Goal: Book appointment/travel/reservation

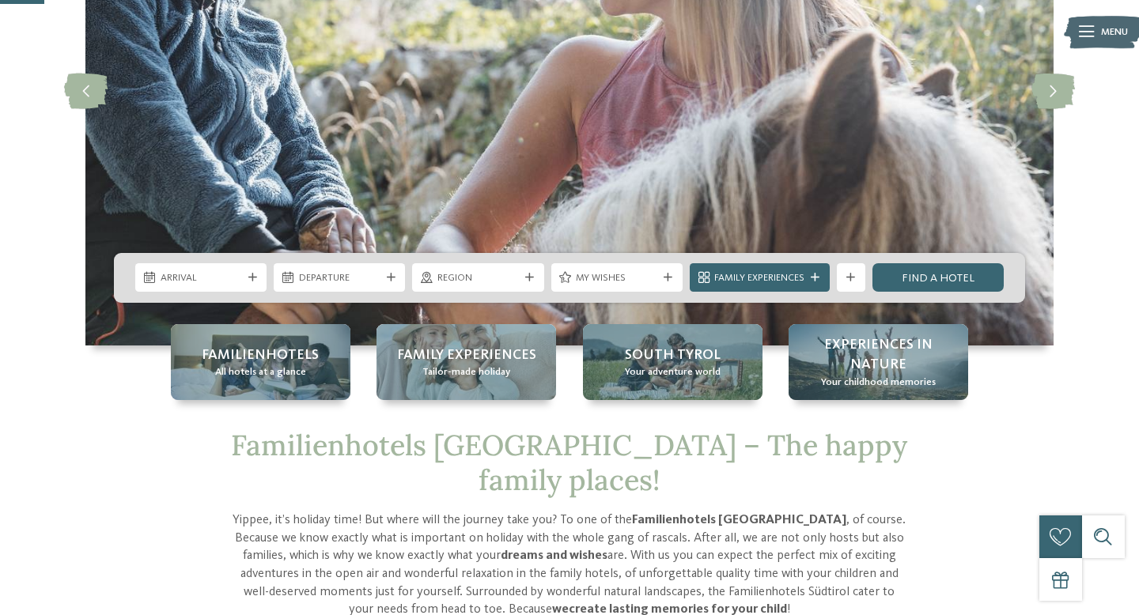
scroll to position [236, 0]
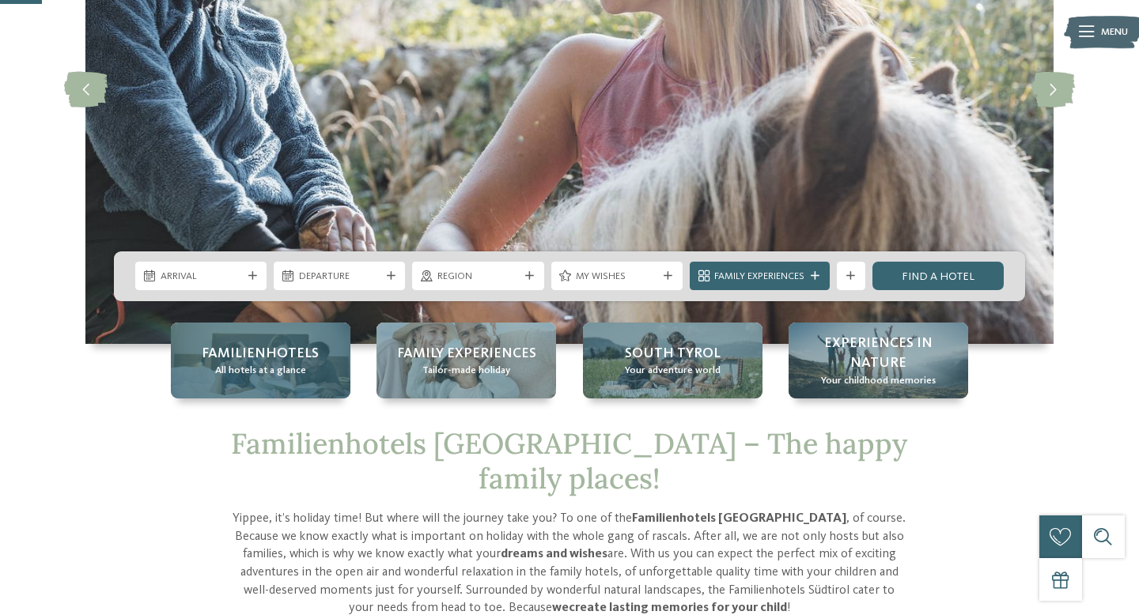
click at [275, 353] on span "Familienhotels" at bounding box center [260, 354] width 117 height 20
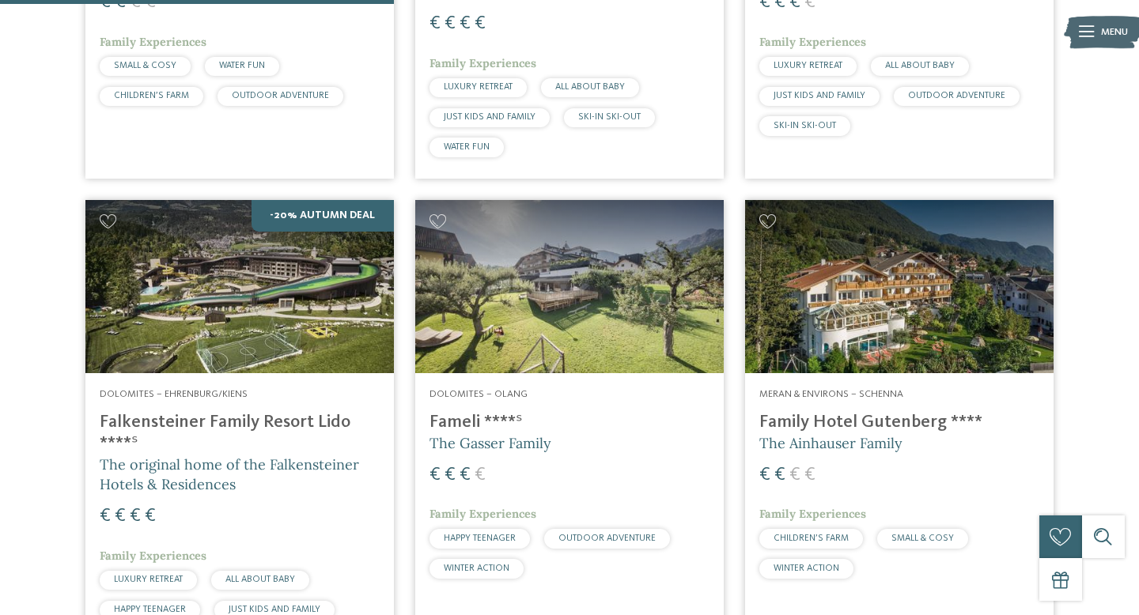
scroll to position [1649, 0]
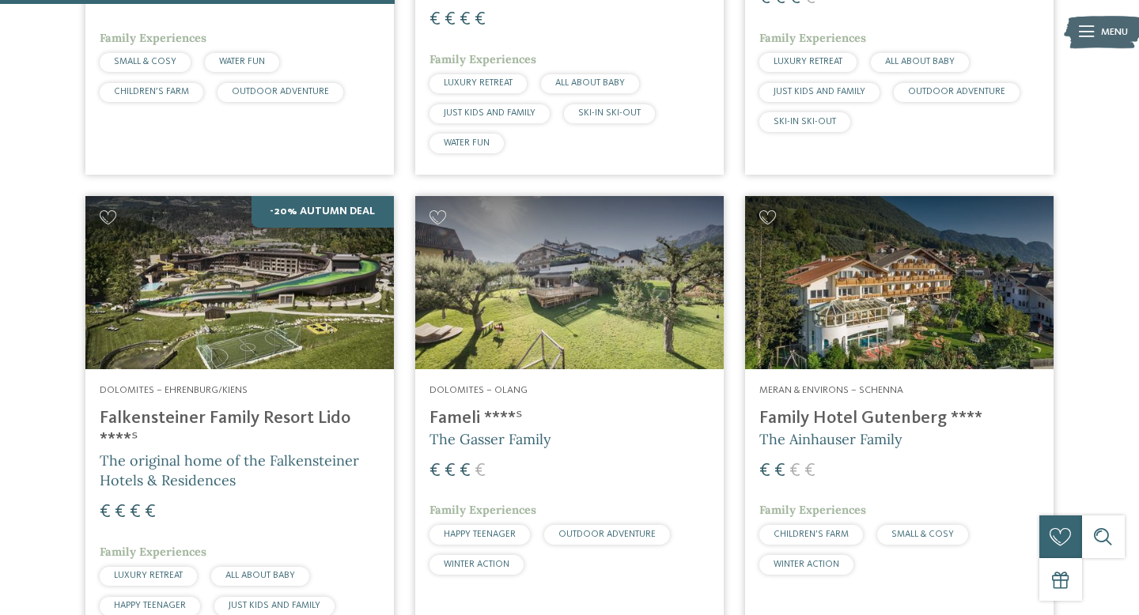
click at [289, 249] on img at bounding box center [239, 282] width 308 height 173
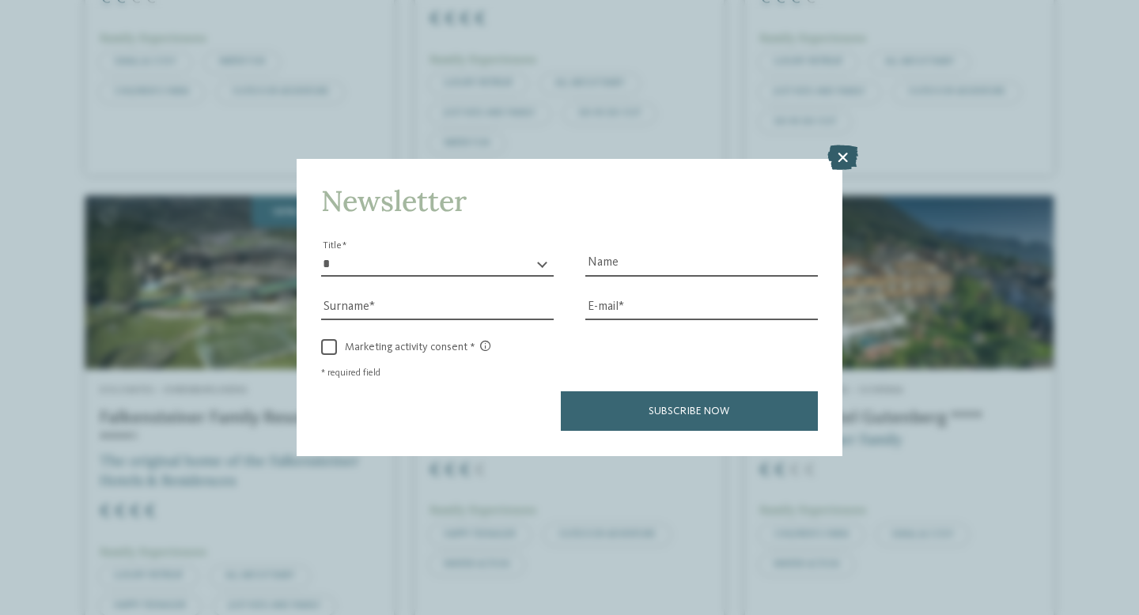
click at [839, 161] on icon at bounding box center [842, 157] width 31 height 25
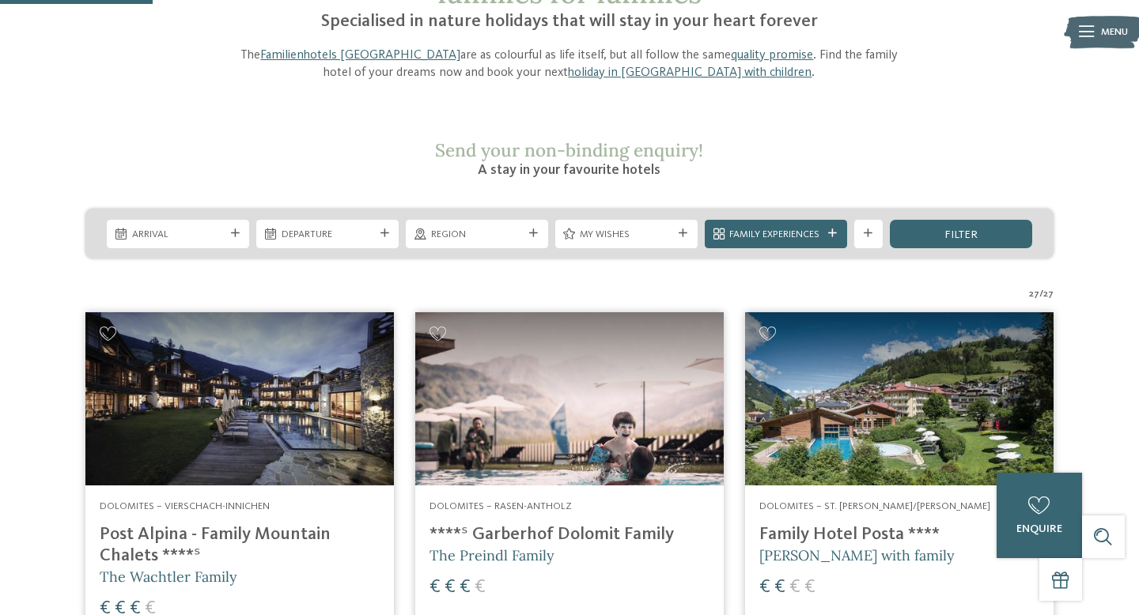
scroll to position [0, 0]
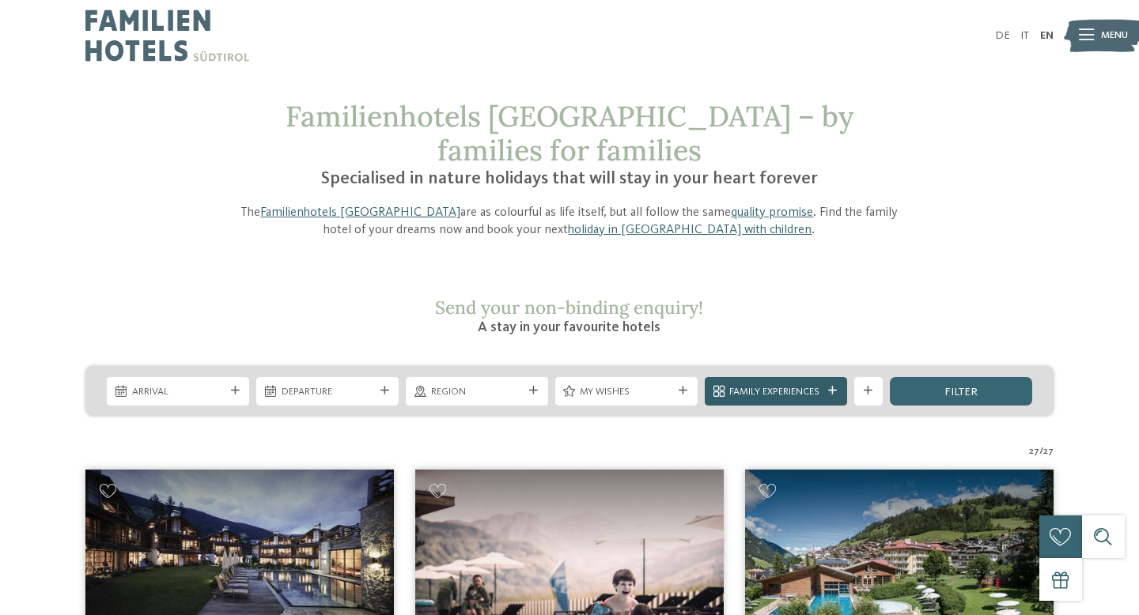
click at [832, 387] on icon at bounding box center [832, 391] width 9 height 9
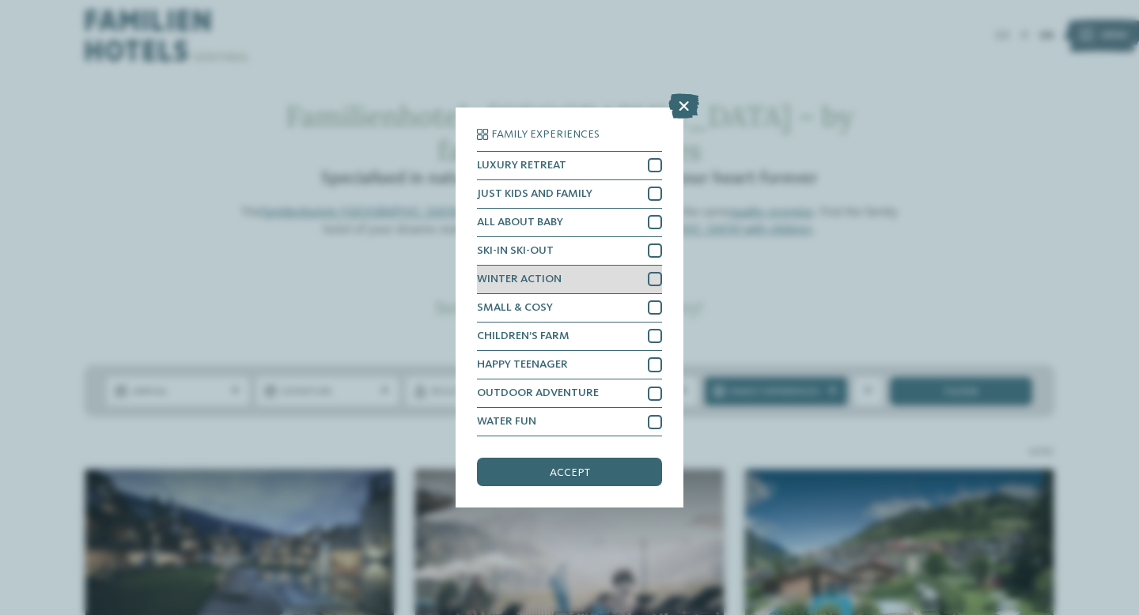
click at [655, 279] on div at bounding box center [655, 279] width 14 height 14
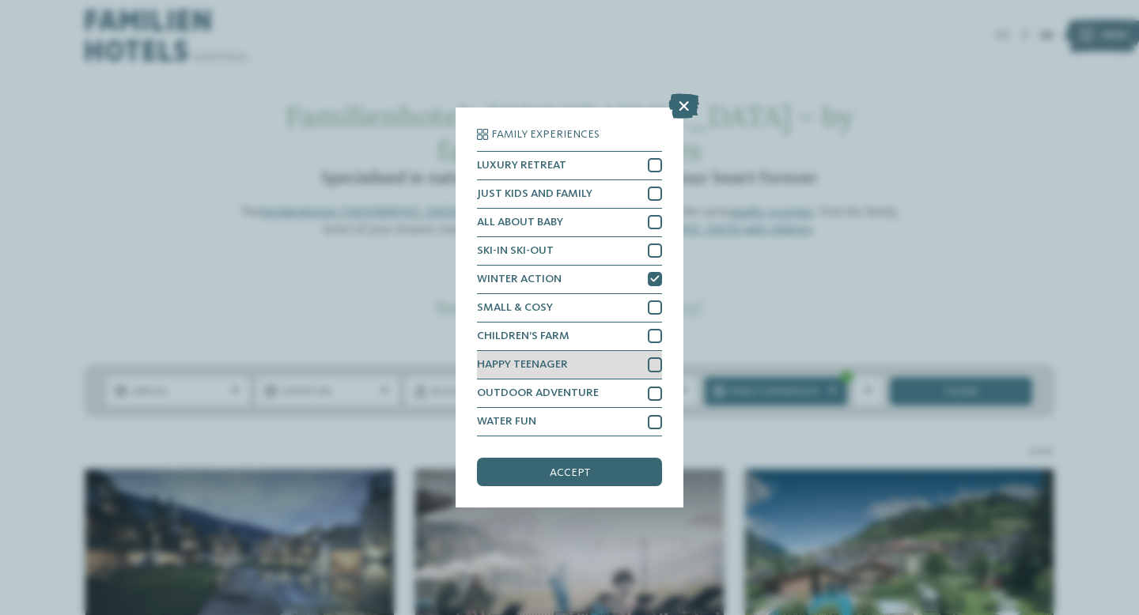
click at [653, 365] on div at bounding box center [655, 364] width 14 height 14
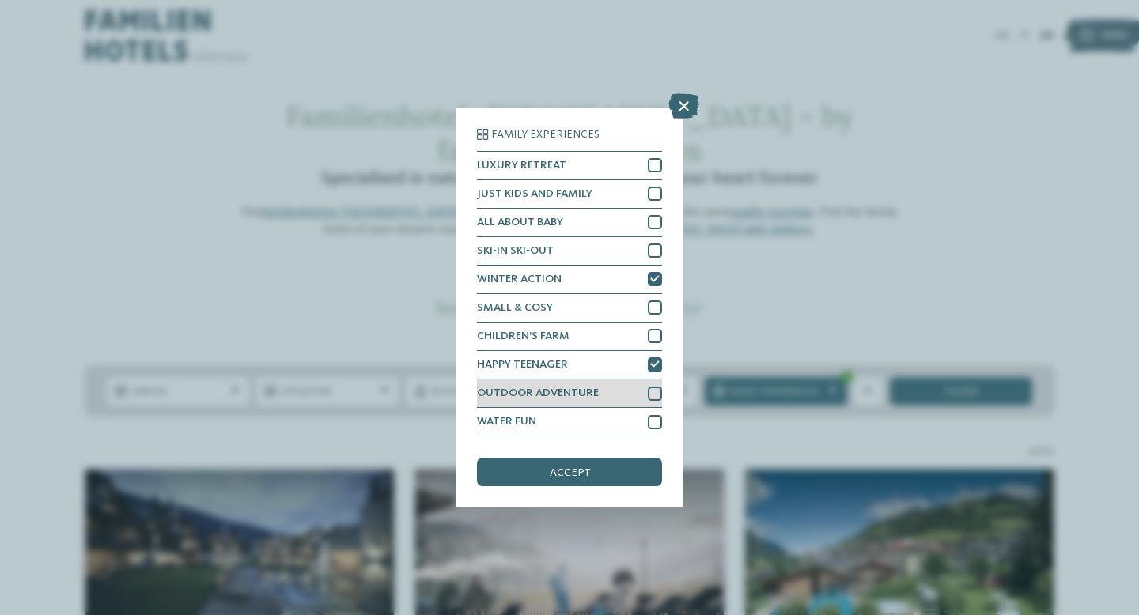
click at [657, 400] on div "OUTDOOR ADVENTURE" at bounding box center [569, 394] width 185 height 28
click at [648, 421] on div at bounding box center [655, 422] width 14 height 14
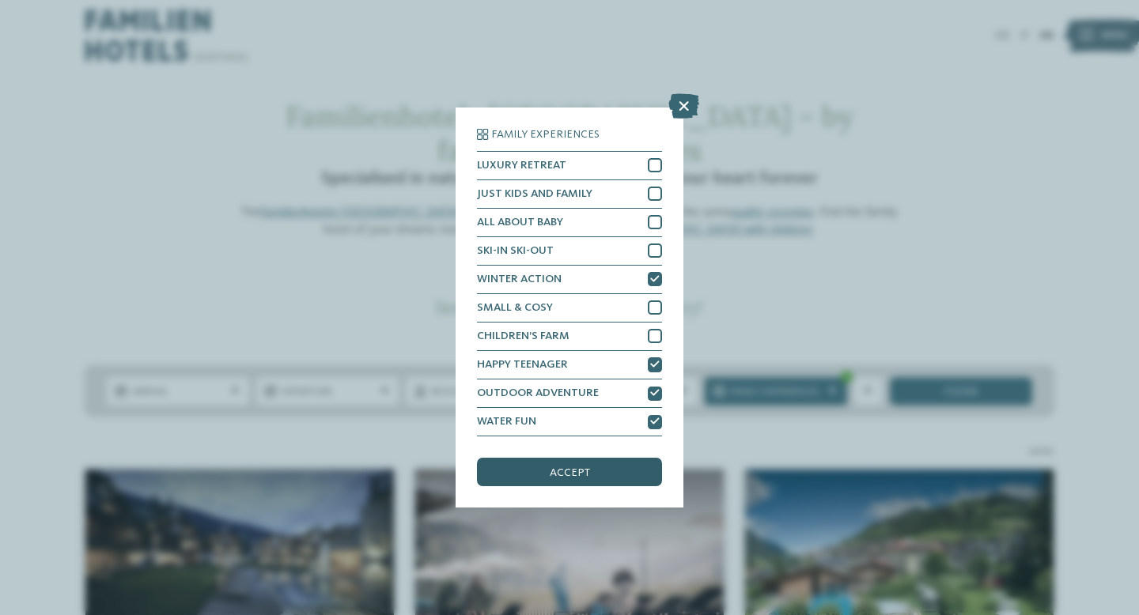
click at [624, 458] on div "accept" at bounding box center [569, 472] width 185 height 28
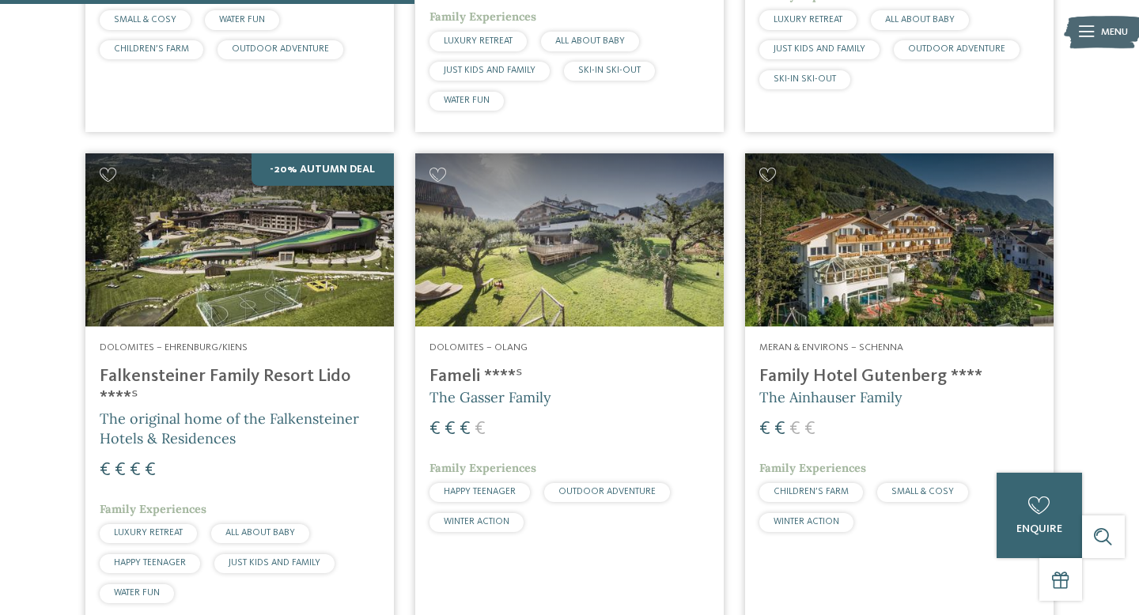
scroll to position [1784, 0]
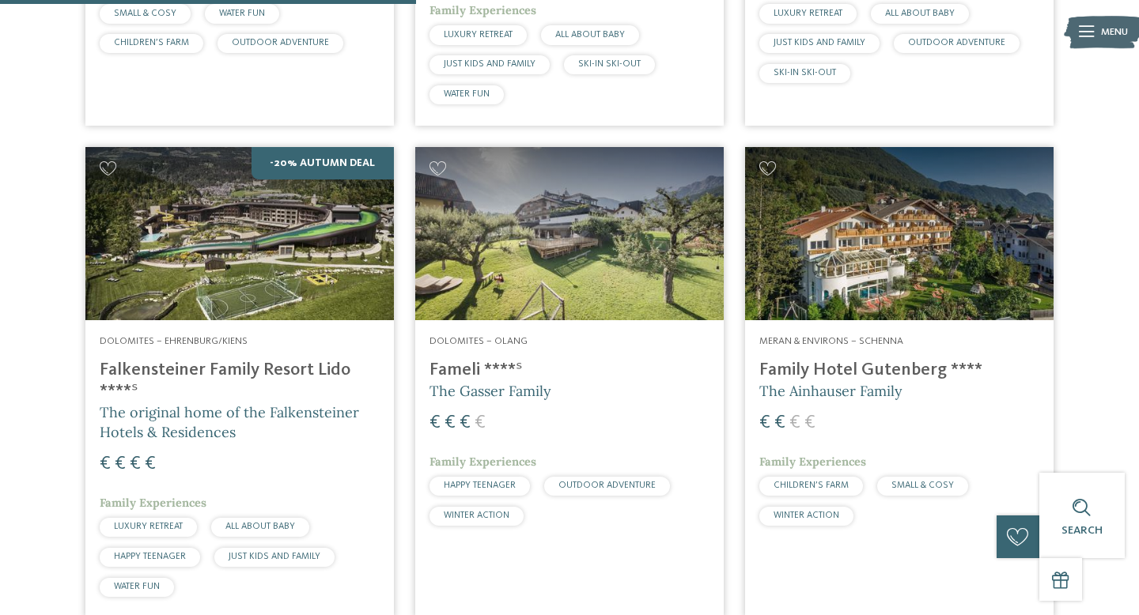
click at [544, 250] on img at bounding box center [569, 233] width 308 height 173
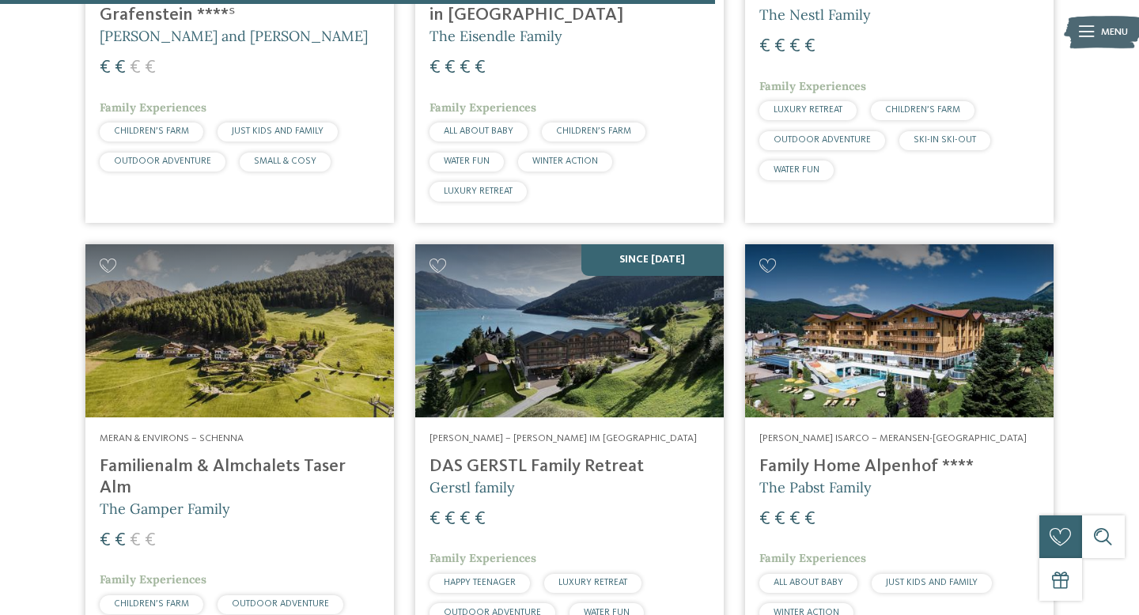
scroll to position [3121, 0]
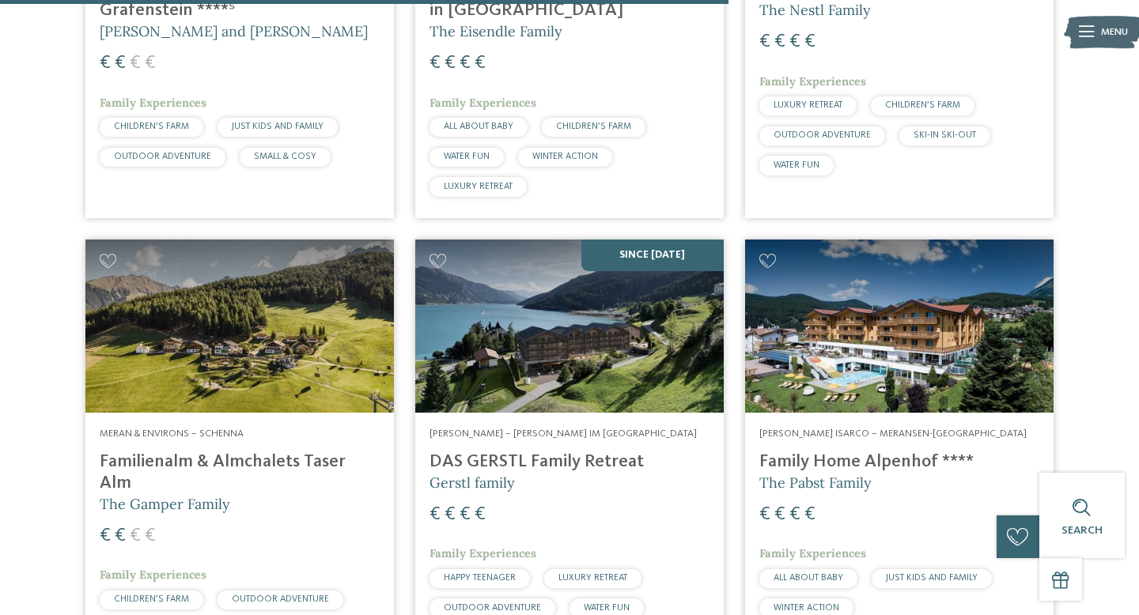
click at [592, 261] on img at bounding box center [569, 326] width 308 height 173
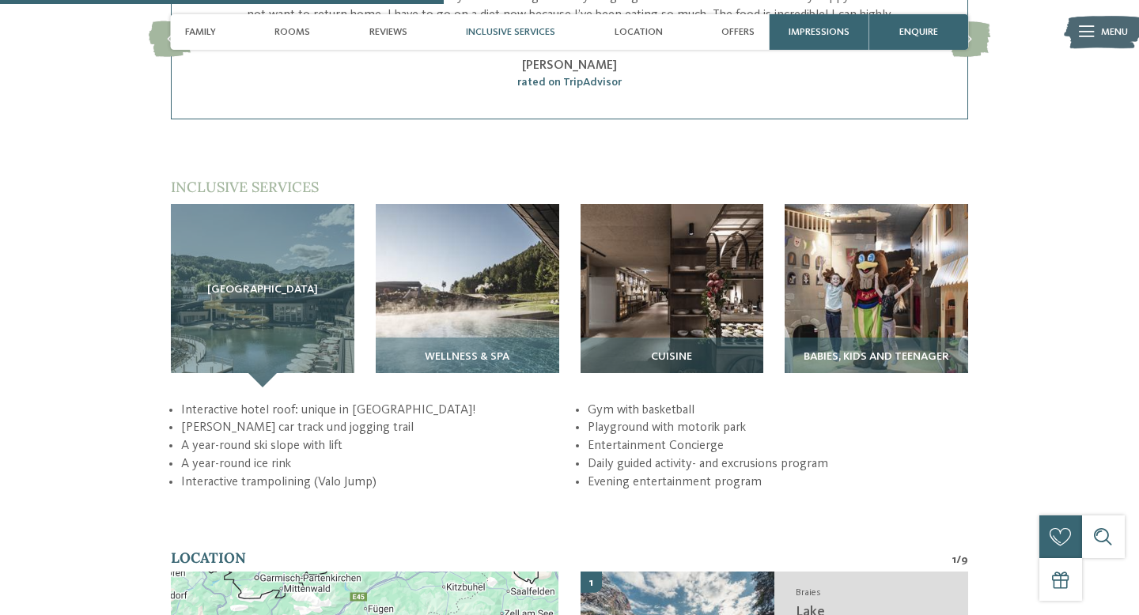
scroll to position [2062, 0]
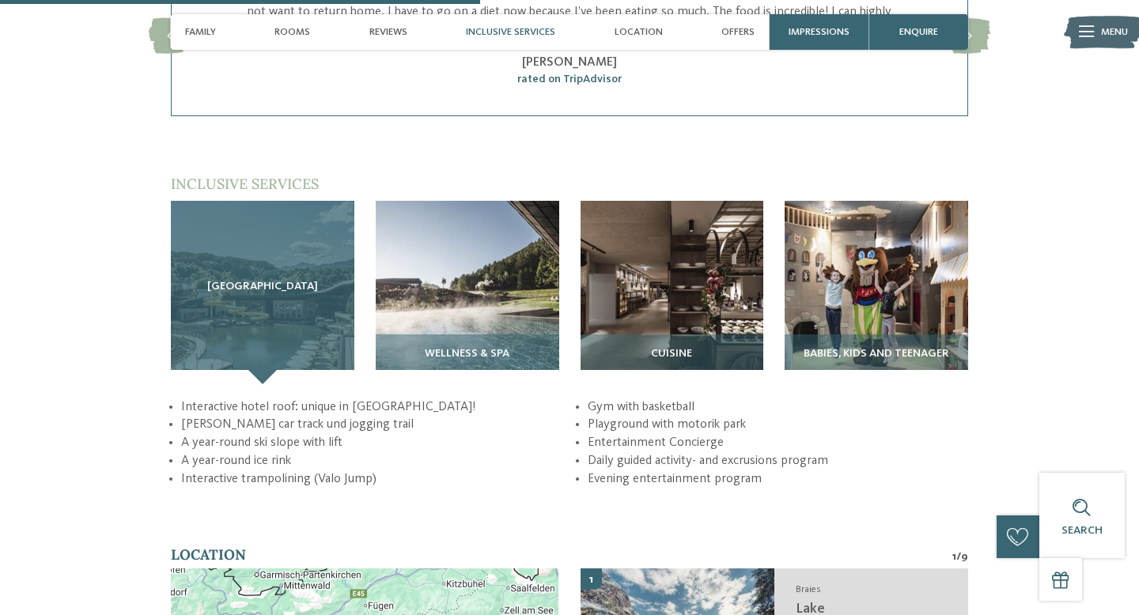
click at [266, 281] on span "[GEOGRAPHIC_DATA]" at bounding box center [262, 287] width 111 height 13
click at [265, 354] on div "Sky Adventure Park" at bounding box center [262, 292] width 183 height 183
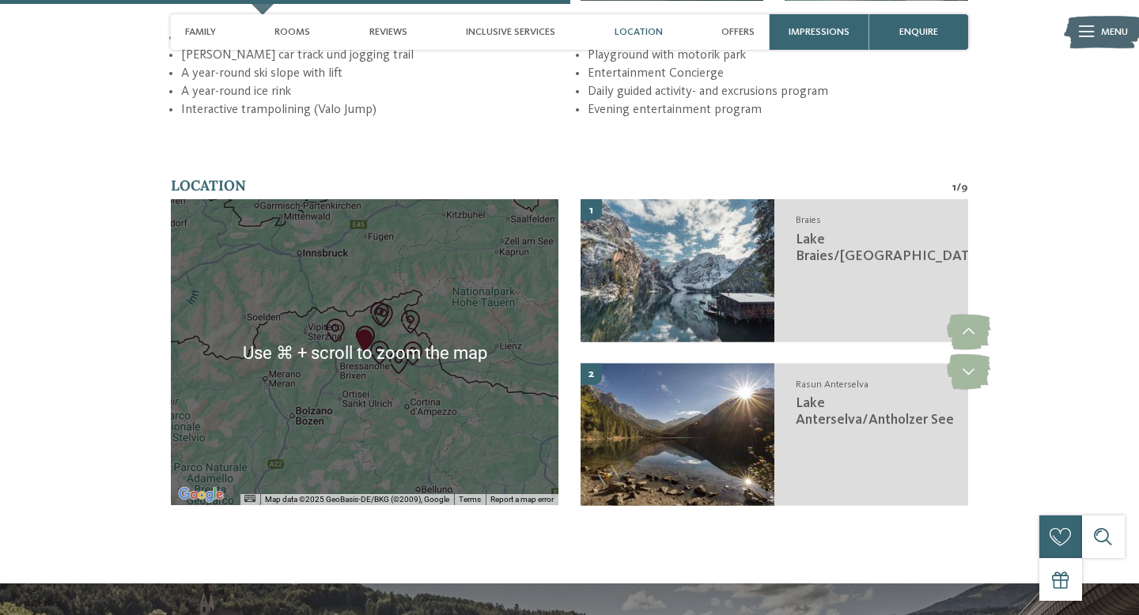
scroll to position [2450, 0]
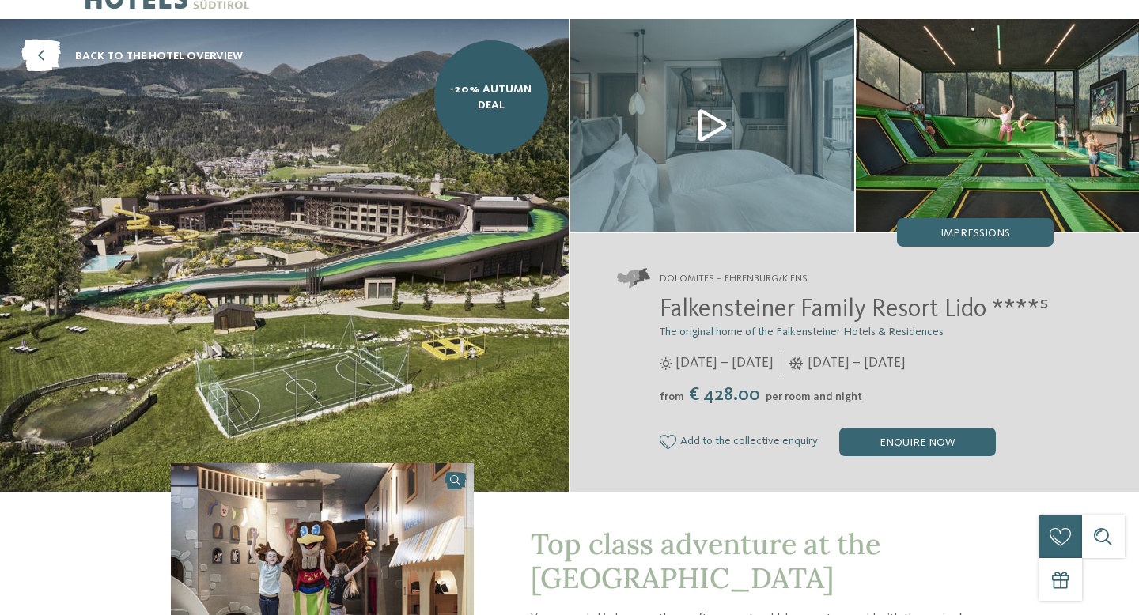
scroll to position [0, 0]
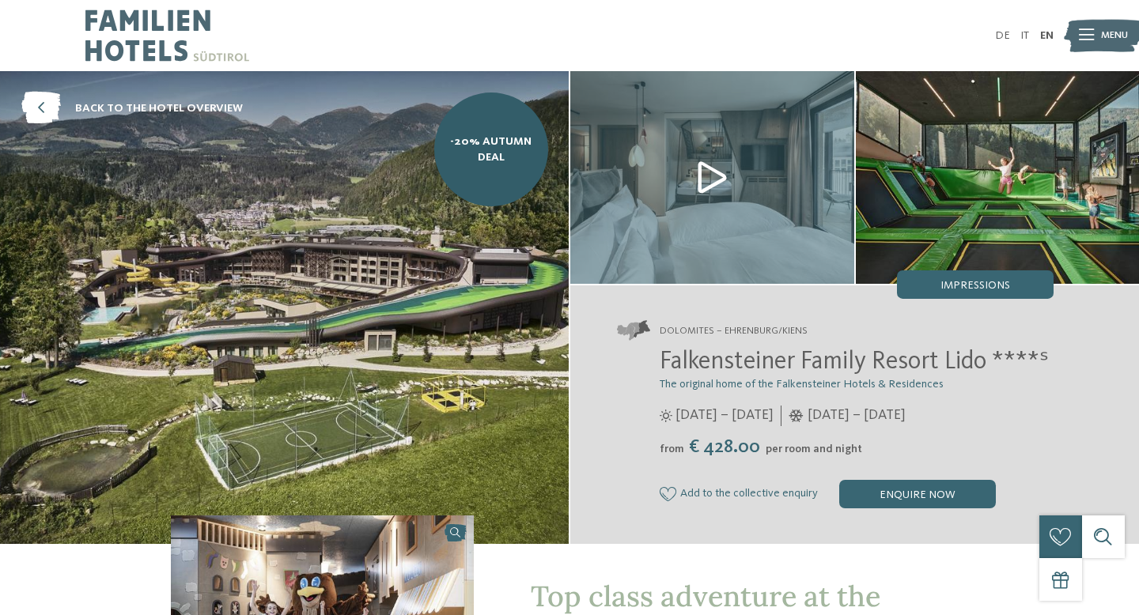
click at [1094, 42] on img at bounding box center [1103, 36] width 78 height 40
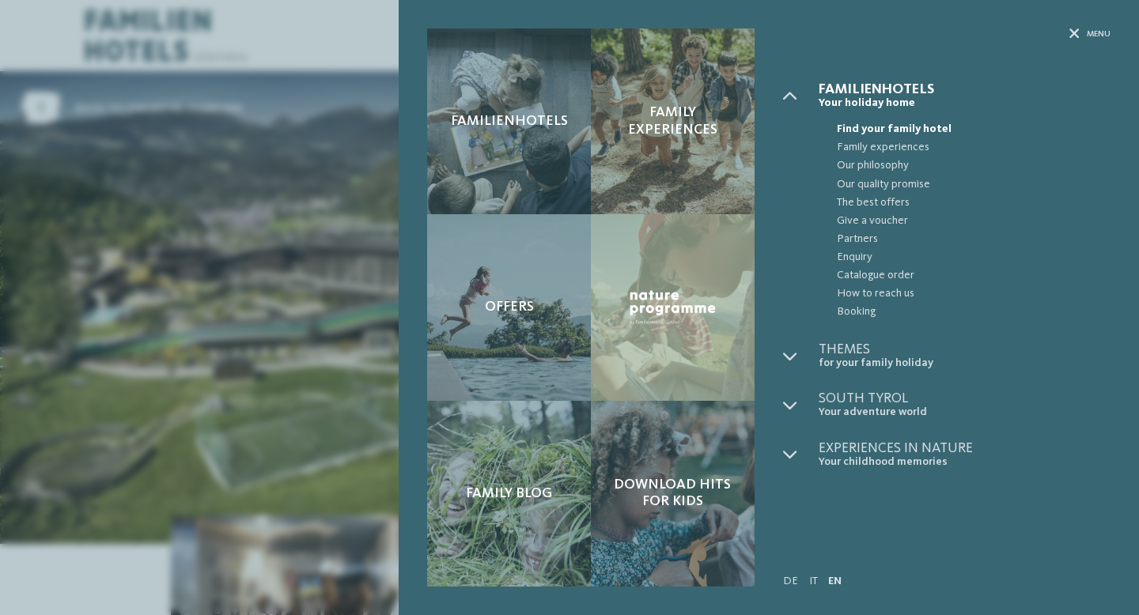
click at [273, 339] on div "Familienhotels Family experiences Offers" at bounding box center [569, 307] width 1139 height 615
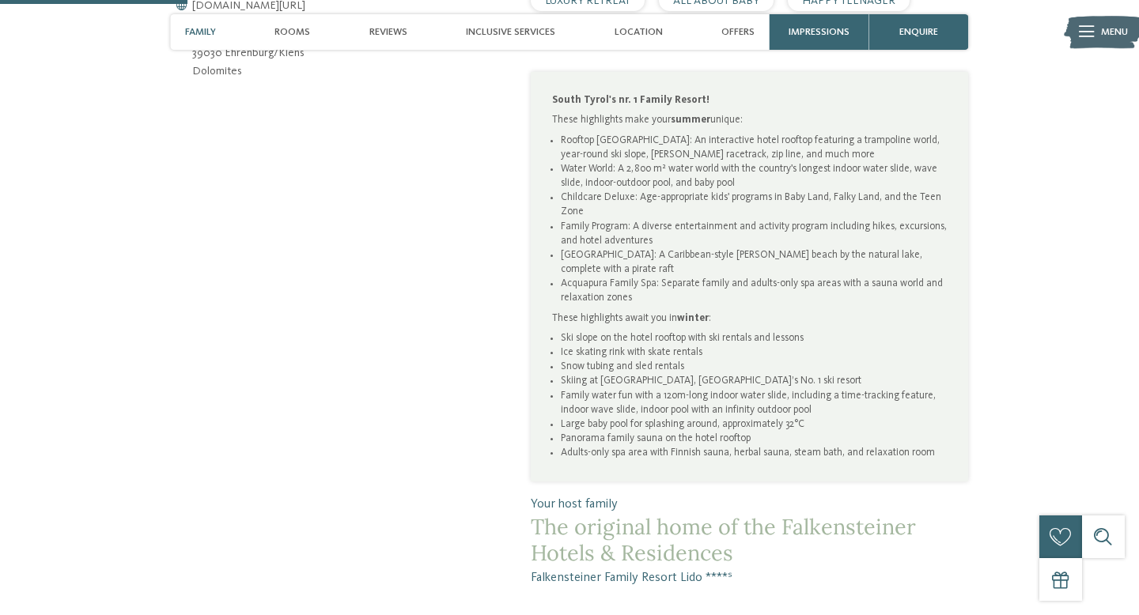
scroll to position [802, 0]
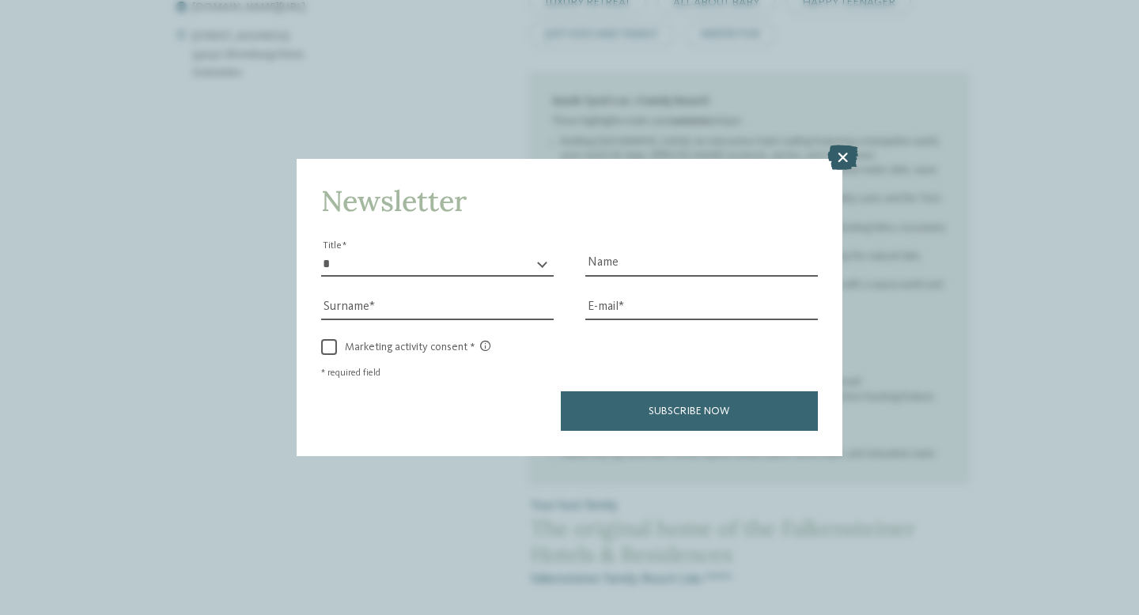
click at [843, 165] on icon at bounding box center [842, 157] width 31 height 25
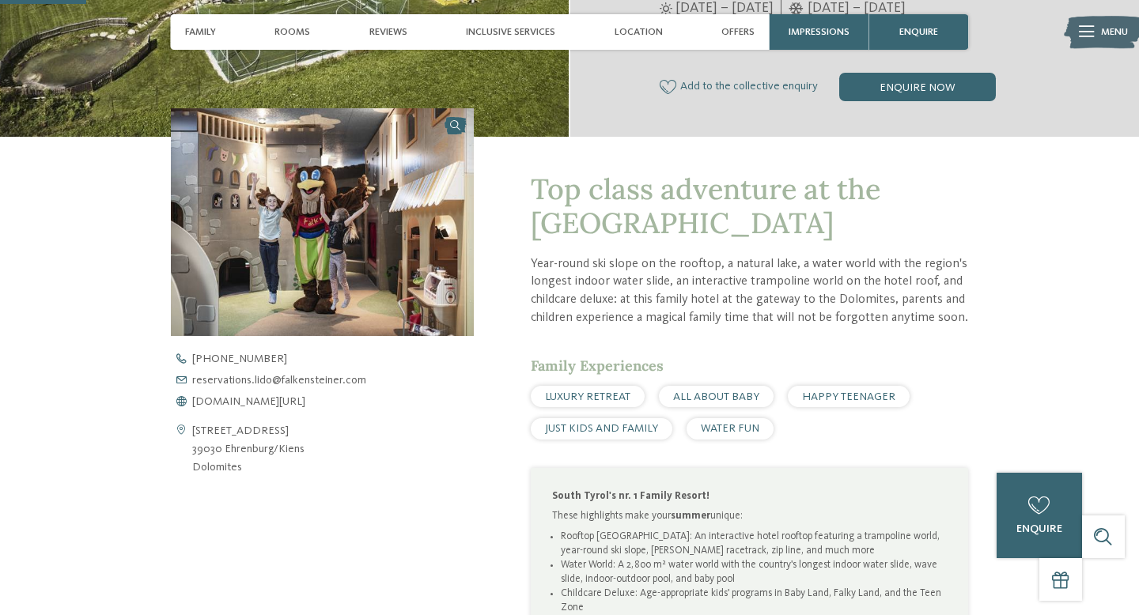
scroll to position [319, 0]
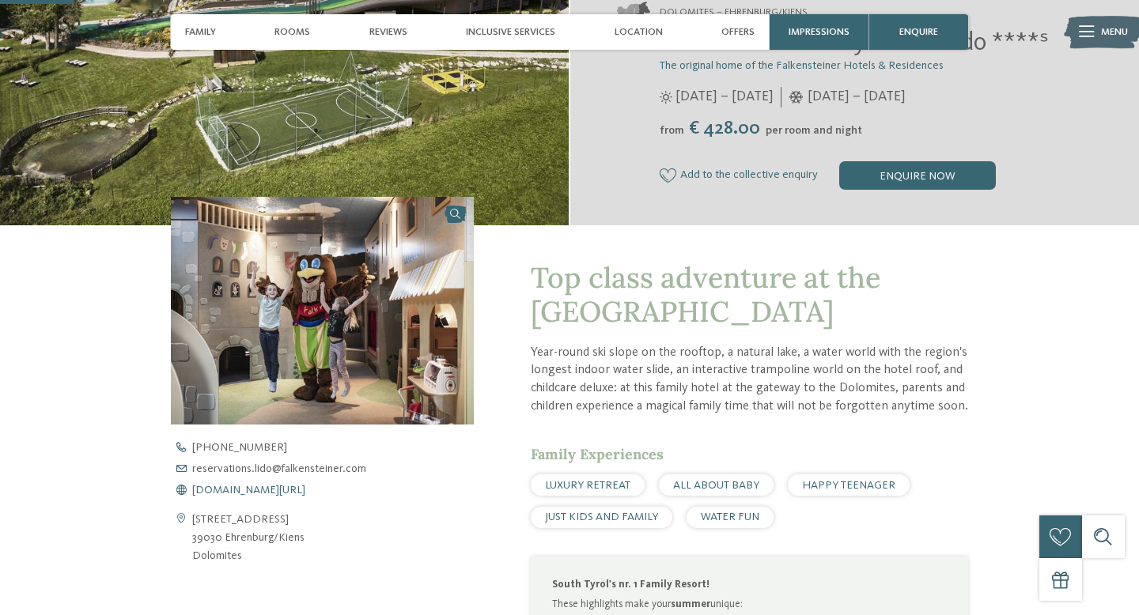
click at [305, 485] on span "www.falkensteiner.com/en/family-resort-lido" at bounding box center [248, 490] width 113 height 11
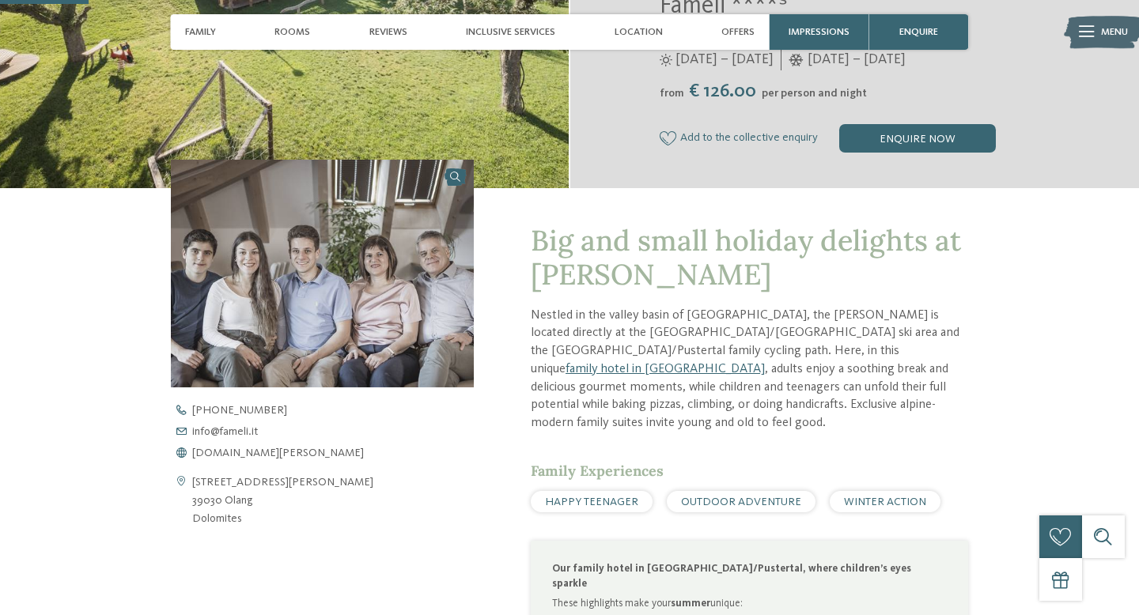
scroll to position [357, 0]
click at [236, 451] on span "www.fameli.it" at bounding box center [278, 452] width 172 height 11
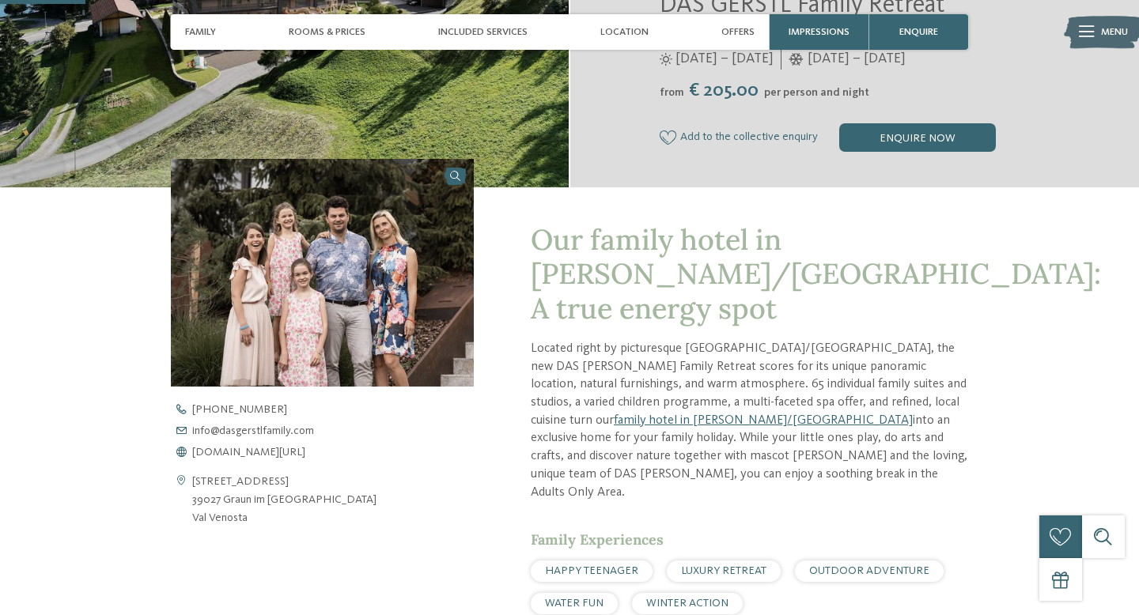
scroll to position [358, 0]
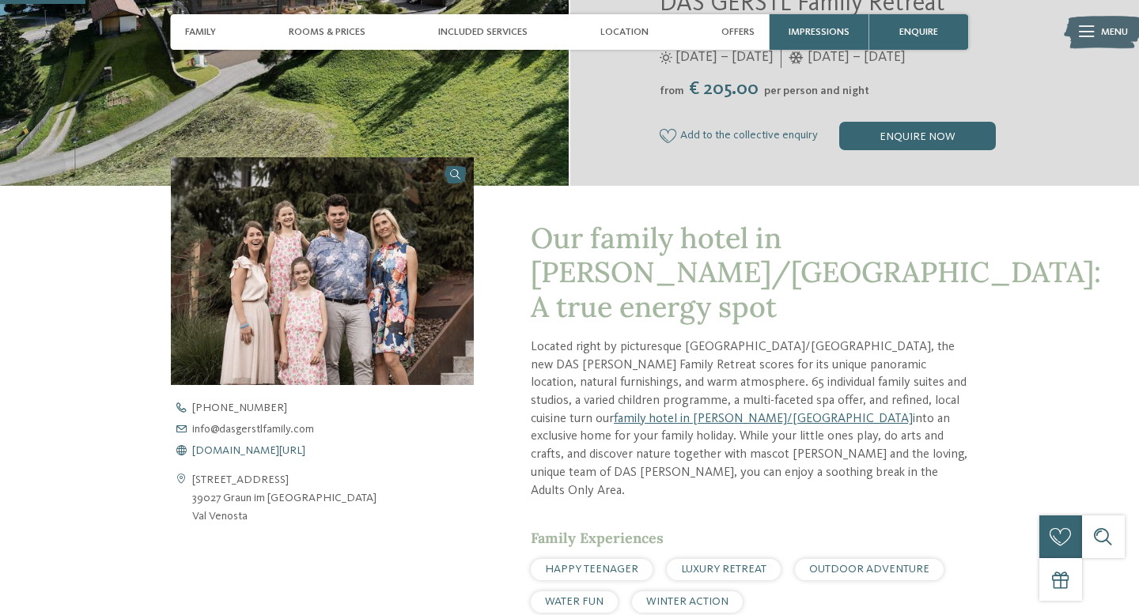
click at [244, 453] on span "[DOMAIN_NAME][URL]" at bounding box center [248, 450] width 113 height 11
